Goal: Information Seeking & Learning: Check status

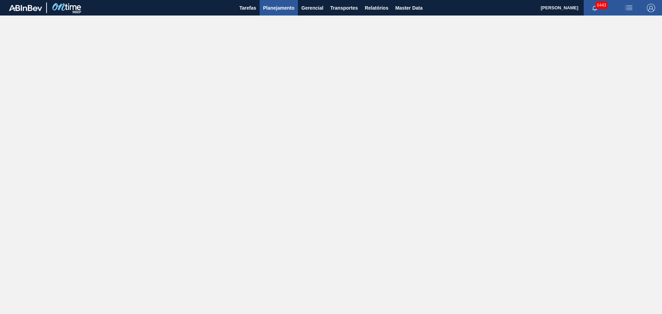
click at [270, 11] on span "Planejamento" at bounding box center [278, 8] width 31 height 8
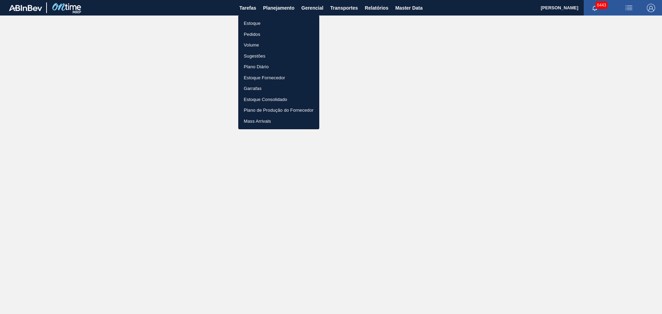
click at [255, 22] on li "Estoque" at bounding box center [278, 23] width 81 height 11
checkbox input "true"
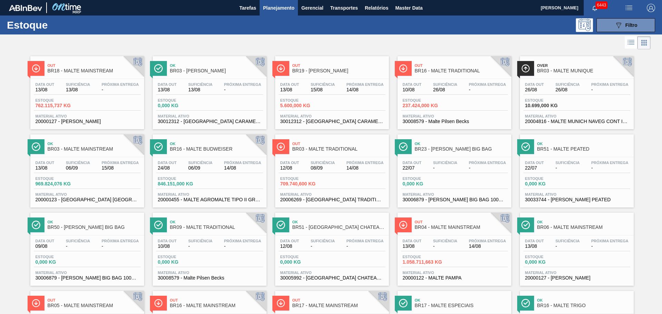
drag, startPoint x: 312, startPoint y: 3, endPoint x: 255, endPoint y: 25, distance: 60.3
click at [255, 25] on div "089F7B8B-B2A5-4AFE-B5C0-19BA573D28AC Filtro" at bounding box center [384, 25] width 549 height 14
click at [521, 158] on div "Data out 22/07 Suficiência - Próxima Entrega - Estoque 0,000 KG Material ativo …" at bounding box center [577, 180] width 114 height 47
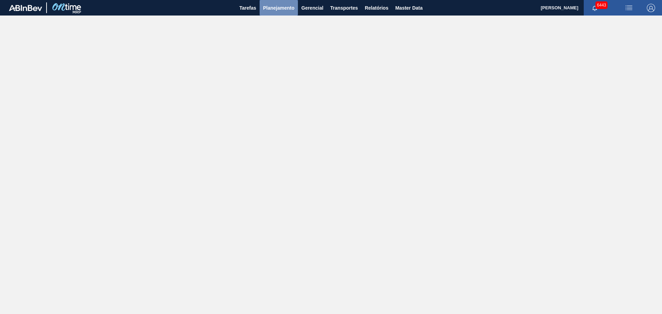
click at [284, 7] on span "Planejamento" at bounding box center [278, 8] width 31 height 8
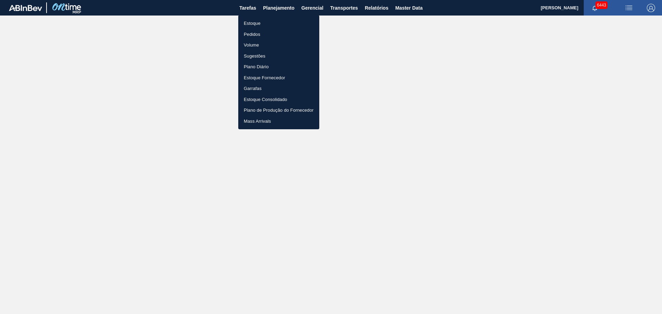
click at [255, 23] on li "Estoque" at bounding box center [278, 23] width 81 height 11
